Goal: Transaction & Acquisition: Download file/media

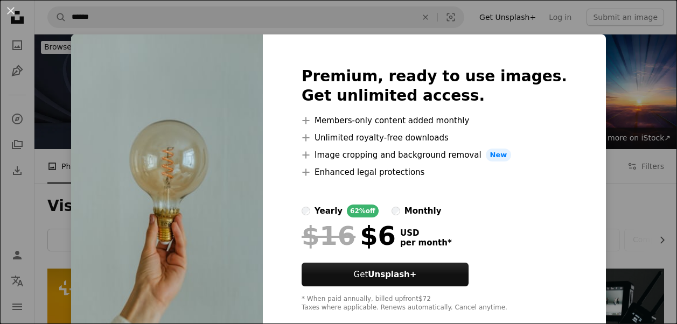
scroll to position [415, 0]
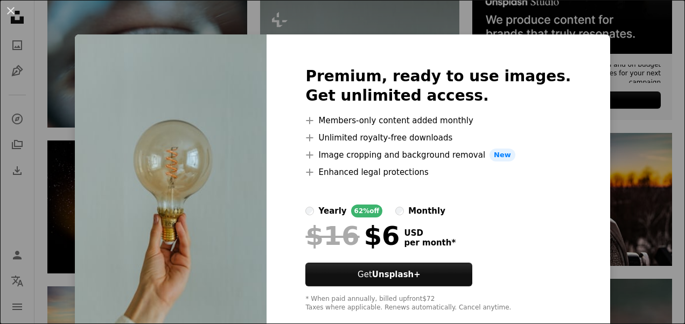
click at [394, 30] on div "An X shape Premium, ready to use images. Get unlimited access. A plus sign Memb…" at bounding box center [342, 162] width 685 height 324
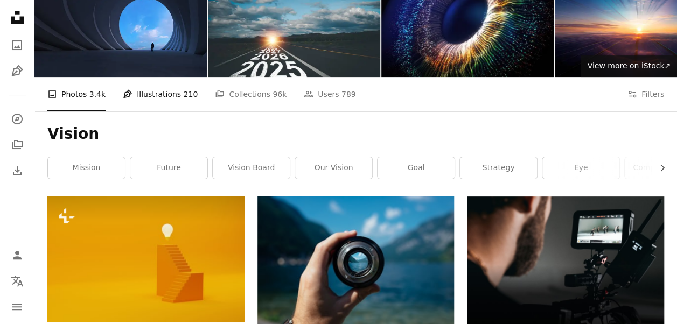
scroll to position [0, 0]
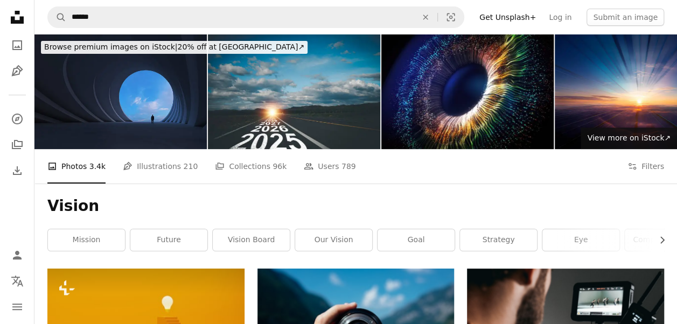
click at [128, 76] on img at bounding box center [120, 91] width 172 height 115
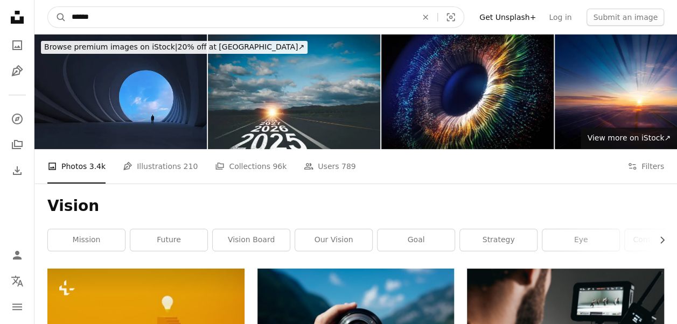
click at [218, 18] on input "******" at bounding box center [239, 17] width 347 height 20
type input "**********"
click button "A magnifying glass" at bounding box center [57, 17] width 18 height 20
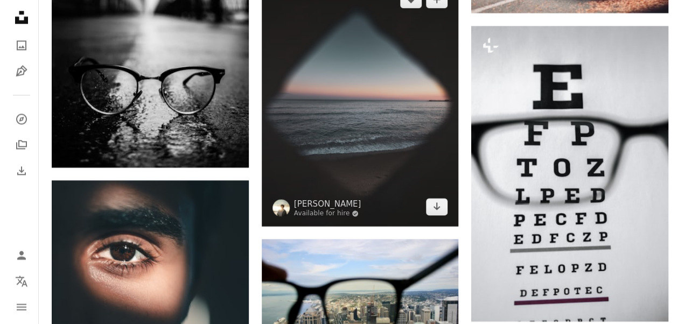
scroll to position [744, 0]
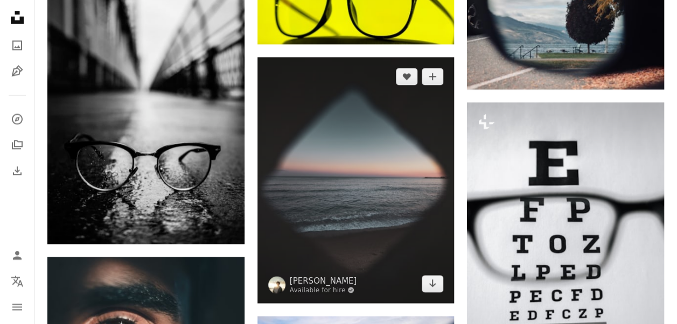
click at [358, 115] on img at bounding box center [355, 180] width 197 height 246
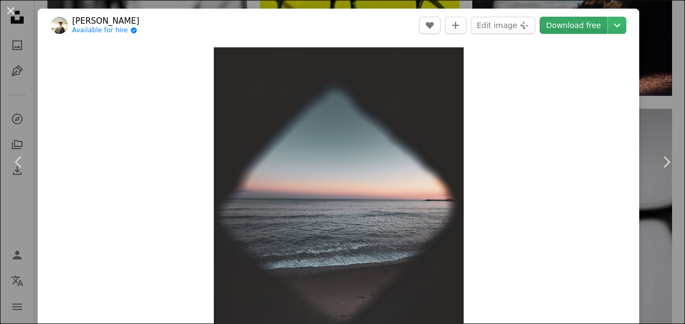
click at [550, 24] on link "Download free" at bounding box center [573, 25] width 68 height 17
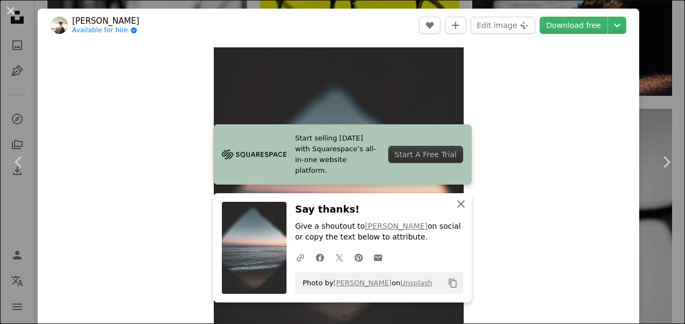
click at [460, 201] on icon "button" at bounding box center [461, 204] width 8 height 8
